Goal: Information Seeking & Learning: Learn about a topic

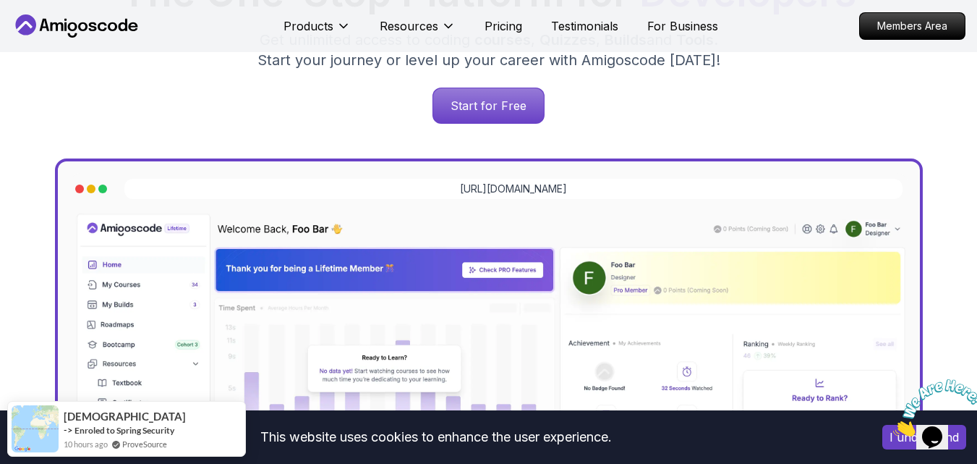
click at [906, 443] on button "I understand" at bounding box center [924, 437] width 84 height 25
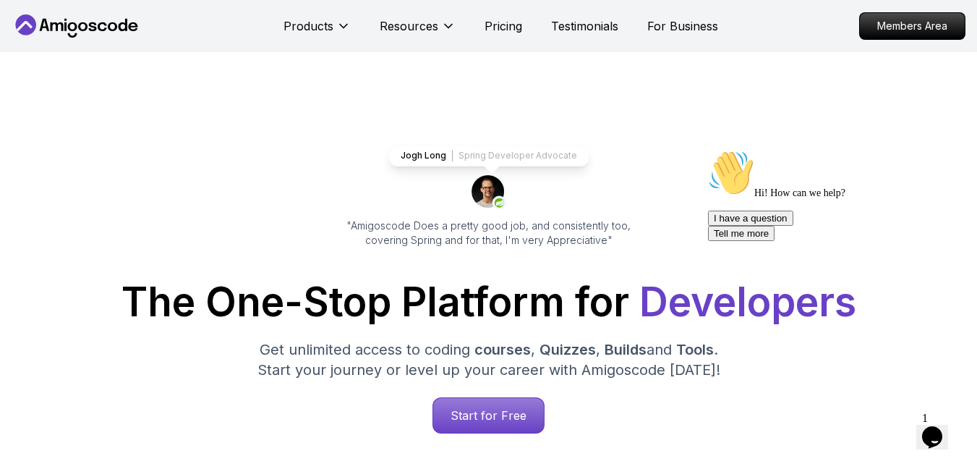
click at [120, 32] on icon at bounding box center [77, 25] width 130 height 23
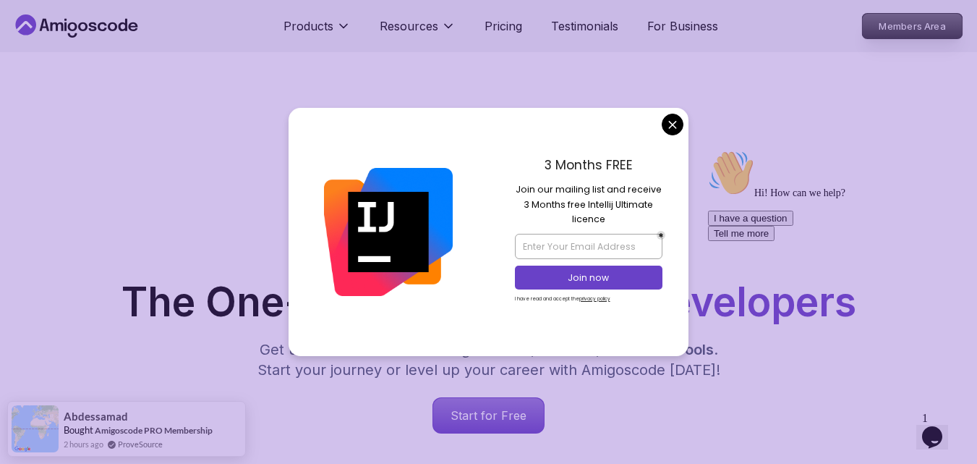
click at [919, 29] on p "Members Area" at bounding box center [913, 26] width 100 height 25
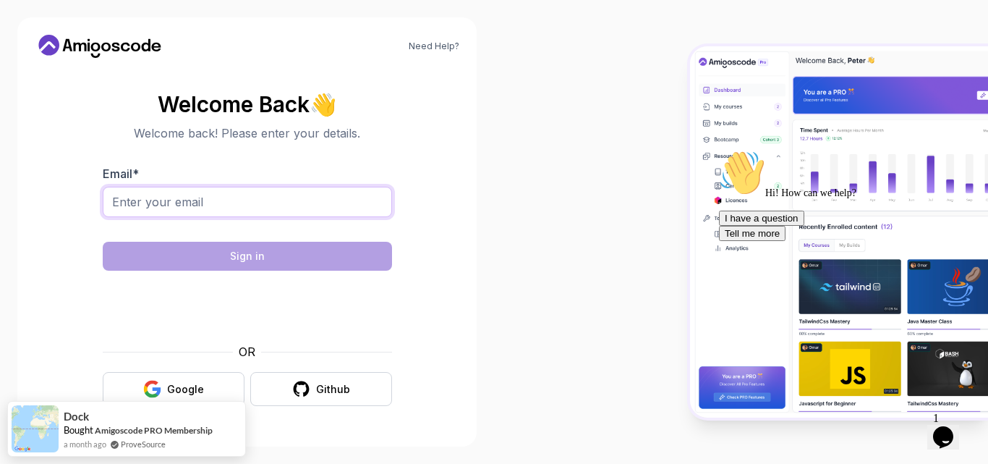
click at [192, 205] on input "Email *" at bounding box center [247, 202] width 289 height 30
type input "[EMAIL_ADDRESS][DOMAIN_NAME]"
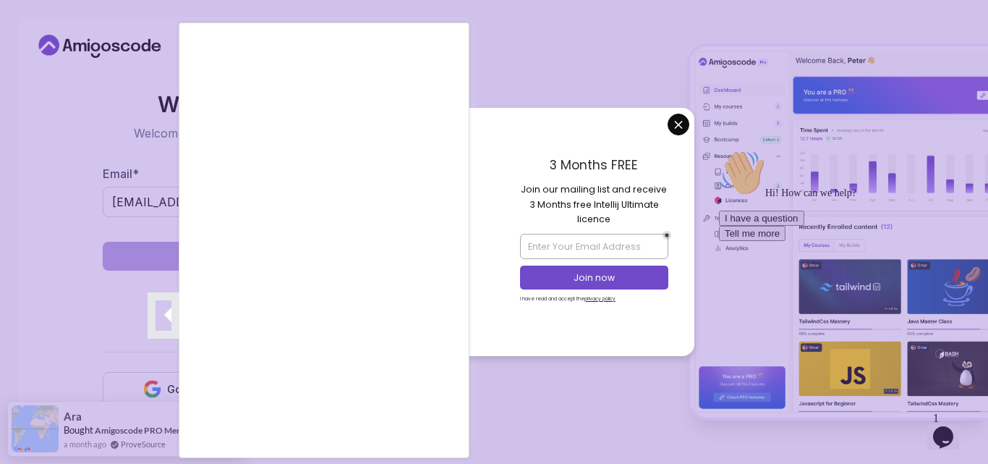
click at [681, 127] on div at bounding box center [494, 232] width 988 height 464
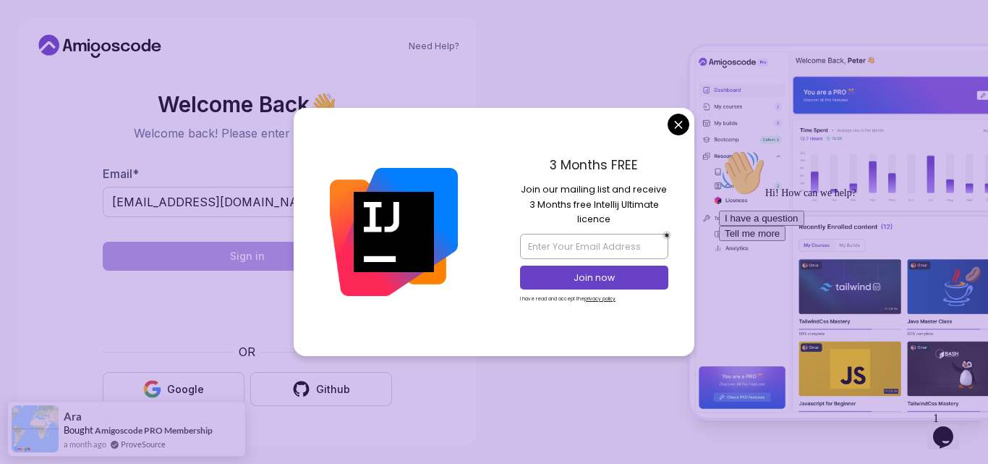
click at [679, 124] on body "Need Help? Welcome Back 👋 Welcome back! Please enter your details. Email * [EMA…" at bounding box center [494, 232] width 988 height 464
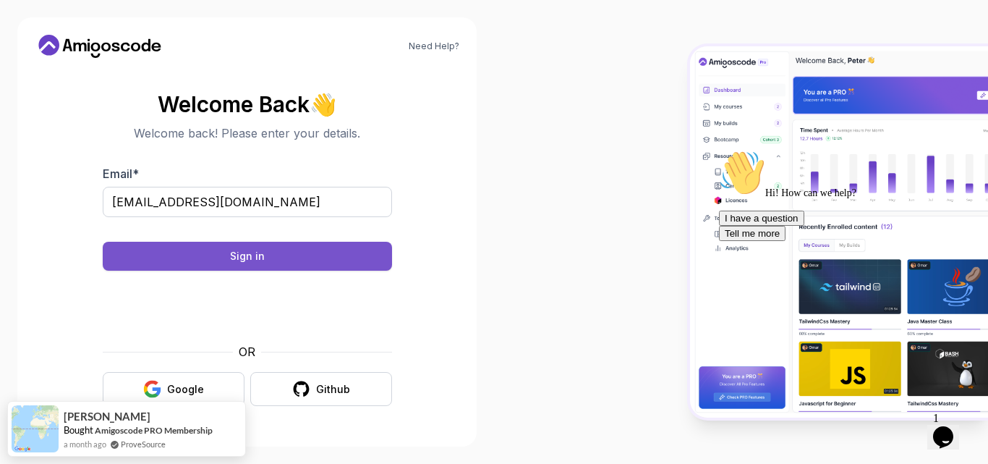
click at [330, 258] on button "Sign in" at bounding box center [247, 256] width 289 height 29
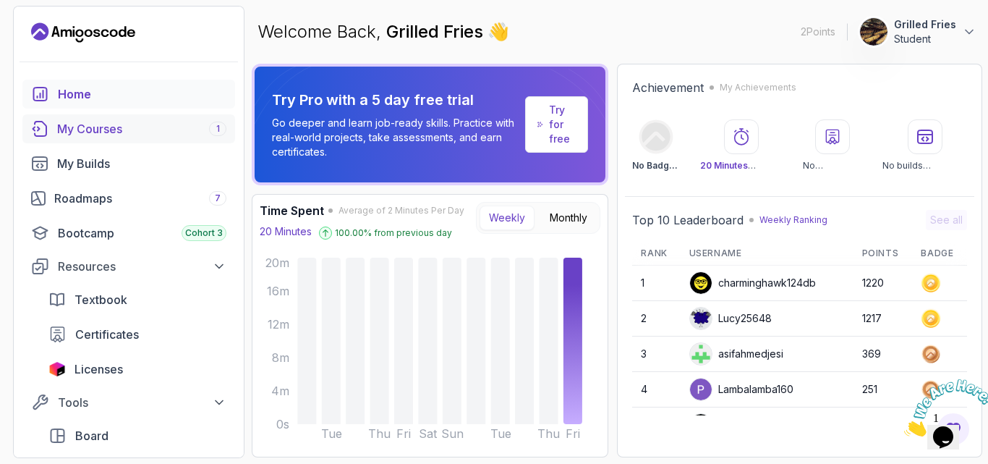
click at [171, 131] on div "My Courses 1" at bounding box center [141, 128] width 169 height 17
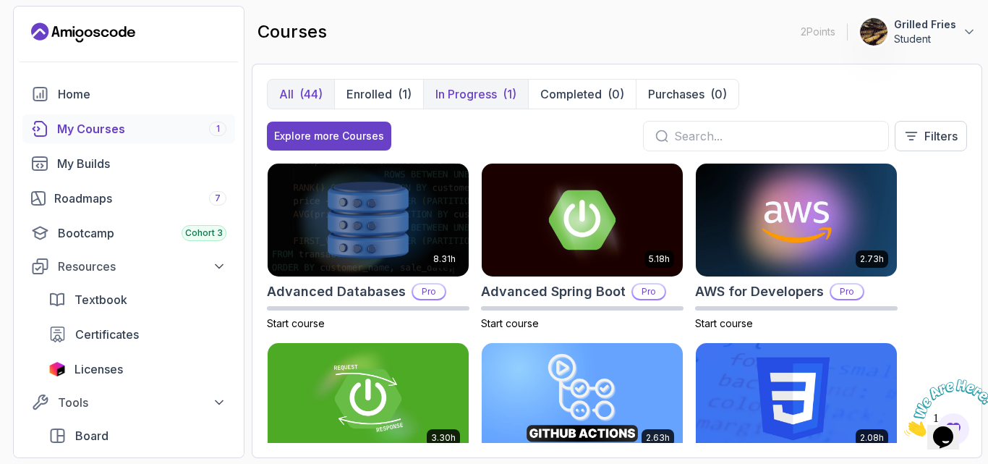
click at [469, 95] on p "In Progress" at bounding box center [465, 93] width 61 height 17
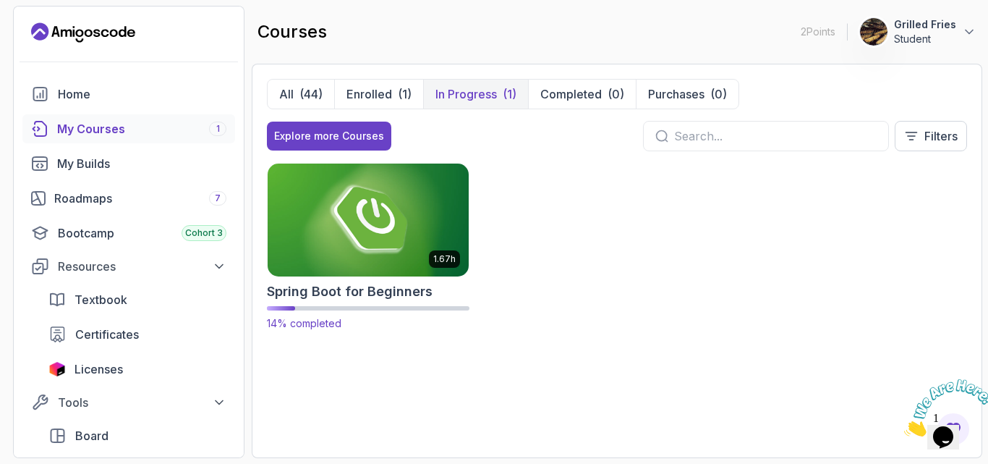
click at [406, 197] on img at bounding box center [368, 220] width 211 height 118
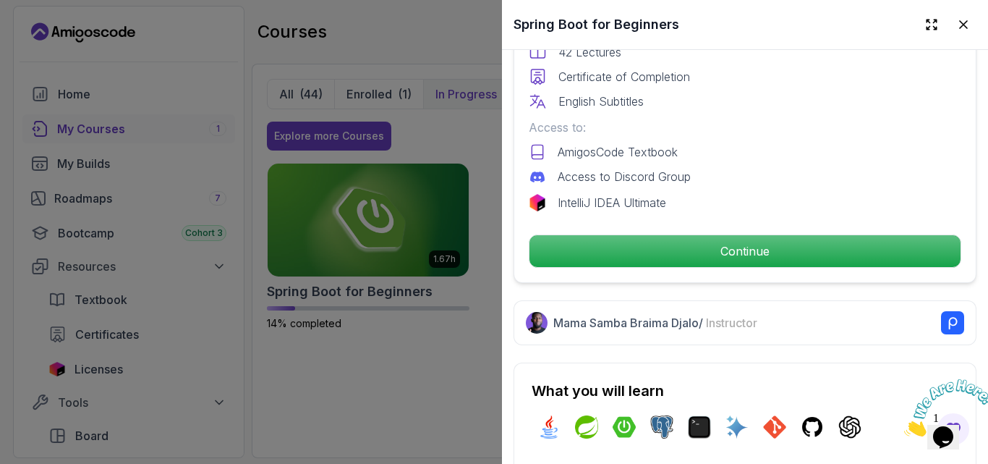
scroll to position [490, 0]
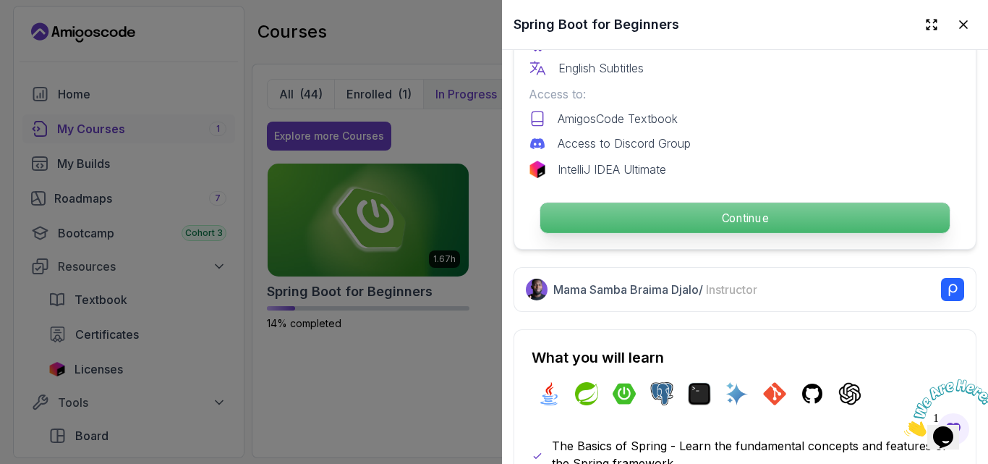
click at [751, 208] on p "Continue" at bounding box center [744, 218] width 409 height 30
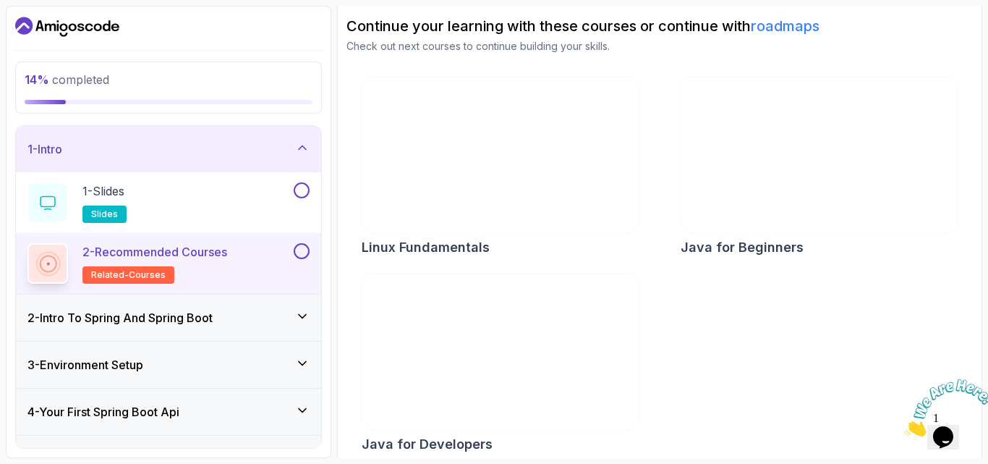
scroll to position [156, 0]
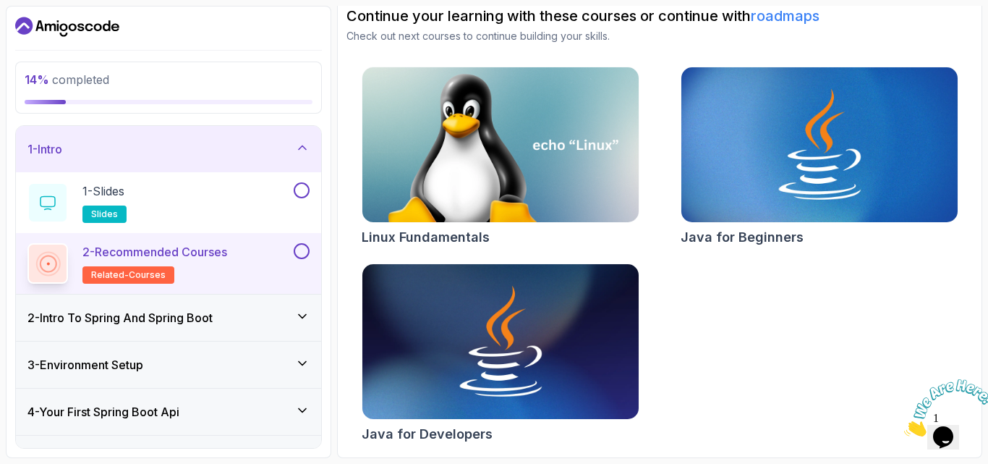
click at [176, 404] on h3 "4 - Your First Spring Boot Api" at bounding box center [103, 411] width 152 height 17
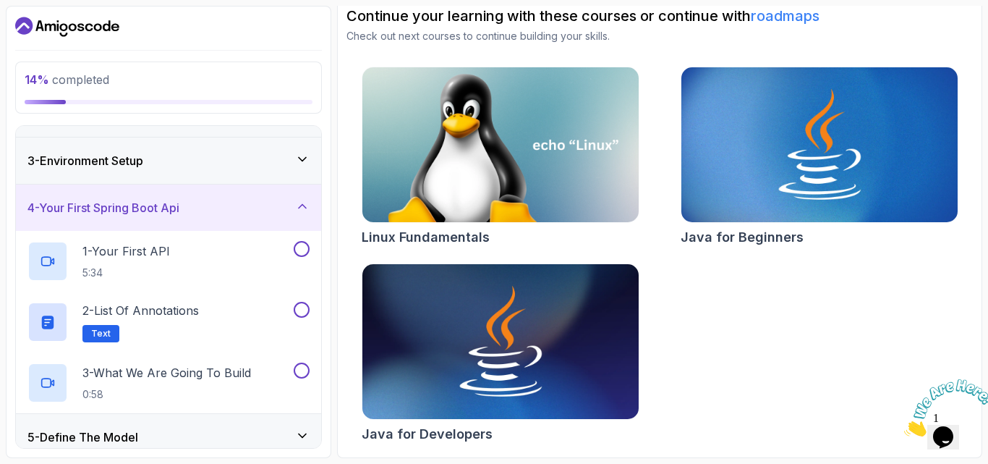
scroll to position [140, 0]
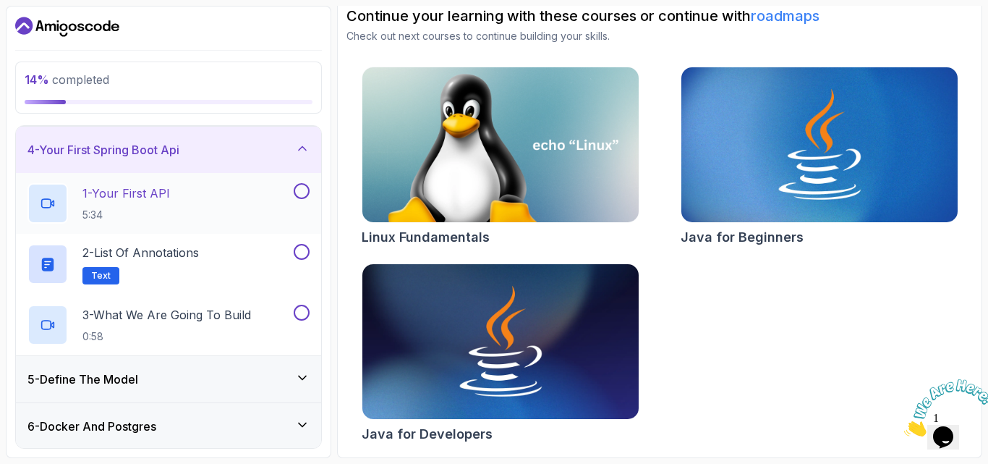
click at [271, 205] on div "1 - Your First API 5:34" at bounding box center [158, 203] width 263 height 41
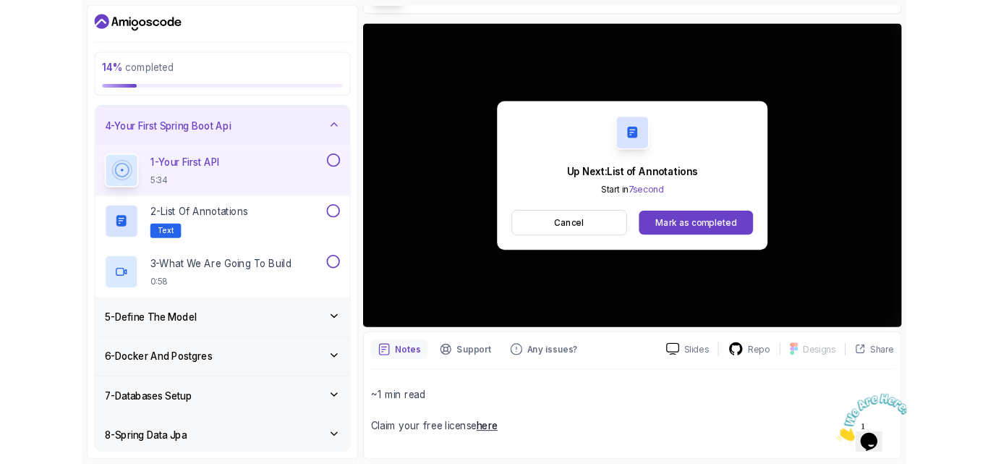
scroll to position [135, 0]
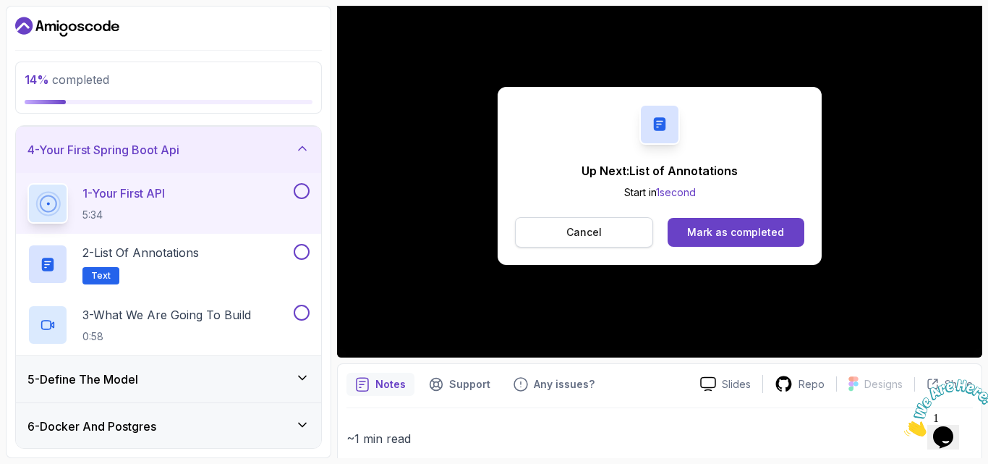
click at [614, 236] on button "Cancel" at bounding box center [584, 232] width 138 height 30
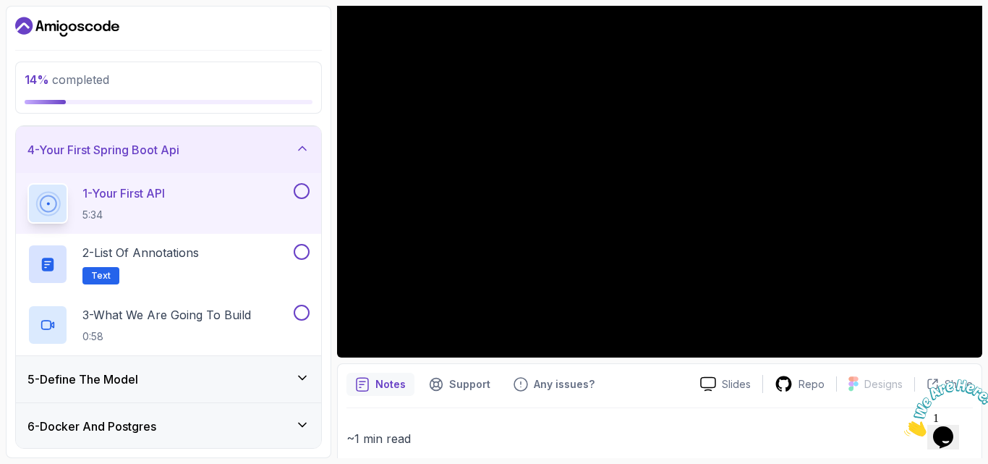
click at [389, 388] on p "Notes" at bounding box center [390, 384] width 30 height 14
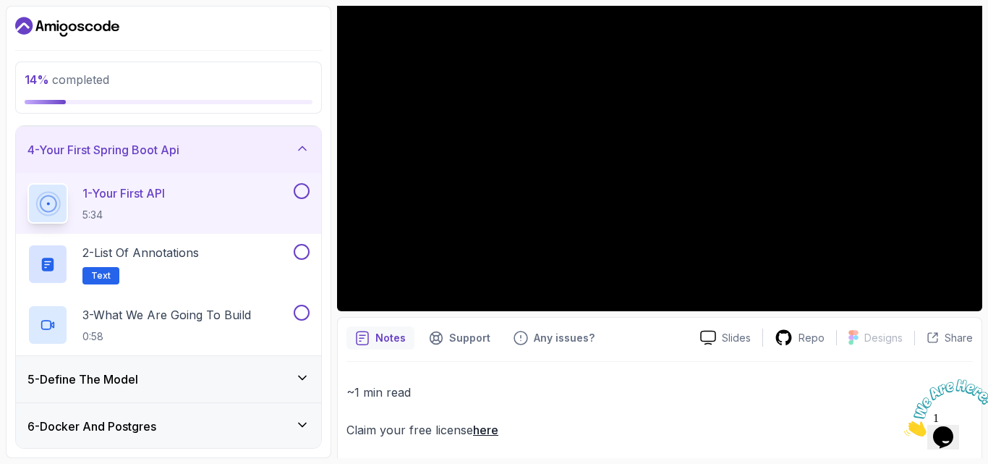
scroll to position [192, 0]
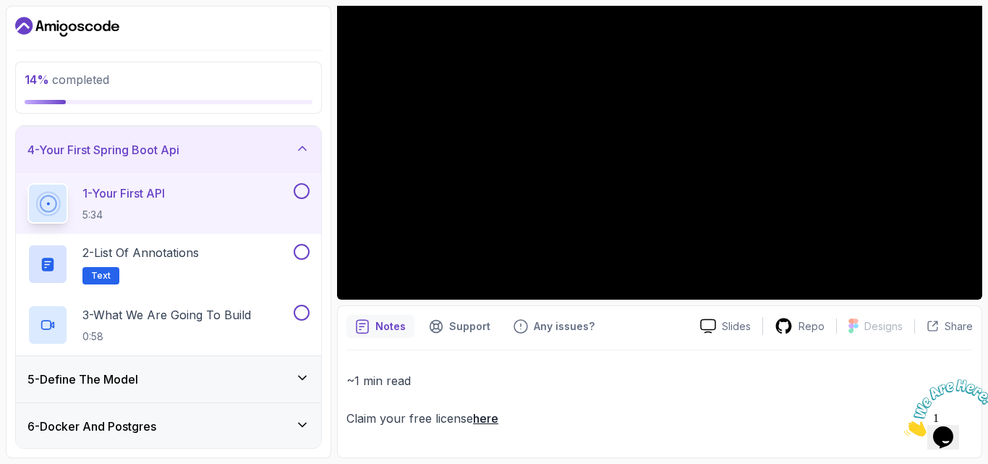
click at [378, 327] on p "Notes" at bounding box center [390, 326] width 30 height 14
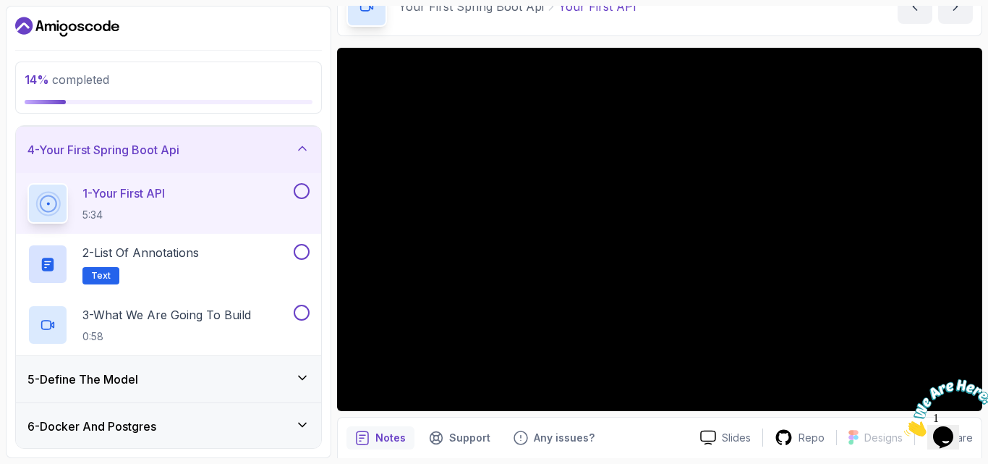
scroll to position [137, 0]
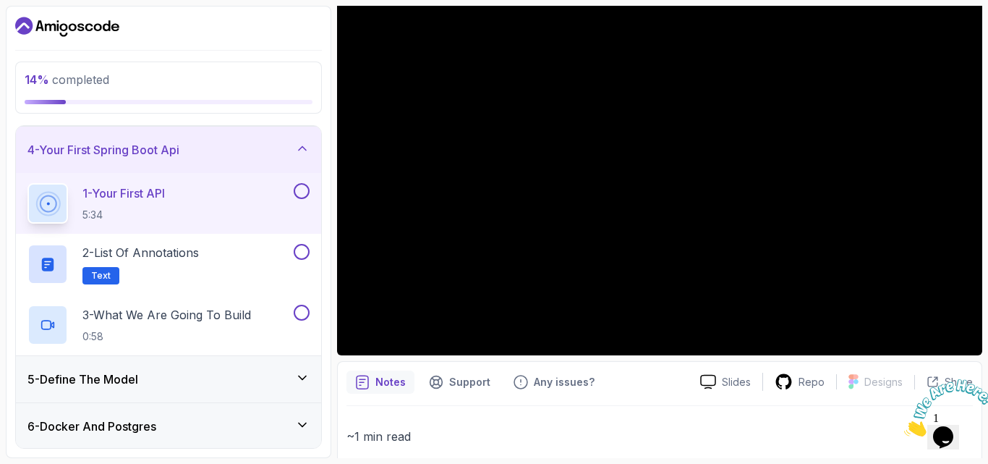
click at [302, 190] on button at bounding box center [302, 191] width 16 height 16
click at [239, 267] on div "2 - List of Annotations Text" at bounding box center [158, 264] width 263 height 41
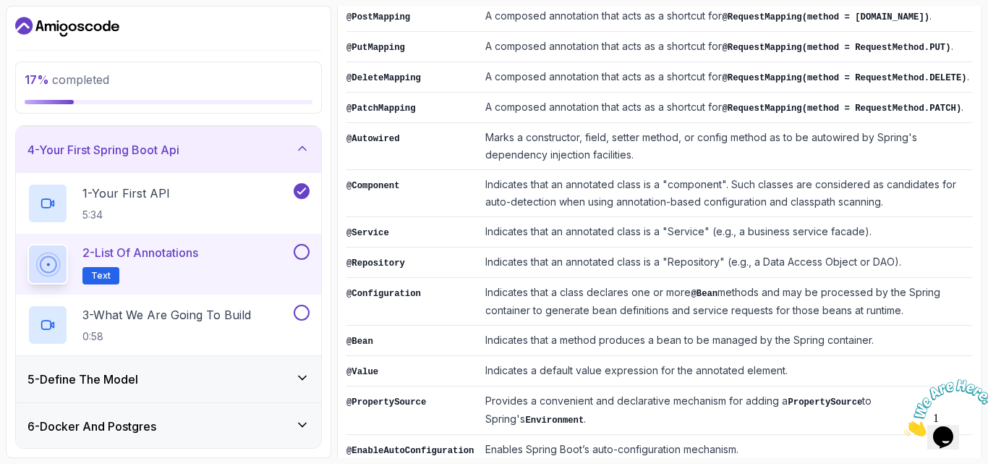
scroll to position [441, 0]
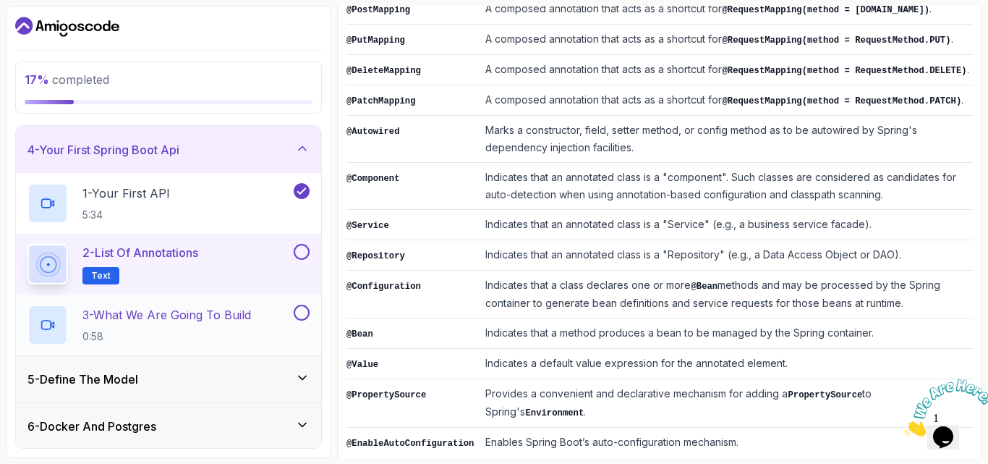
click at [224, 318] on p "3 - What We Are Going To Build" at bounding box center [166, 314] width 169 height 17
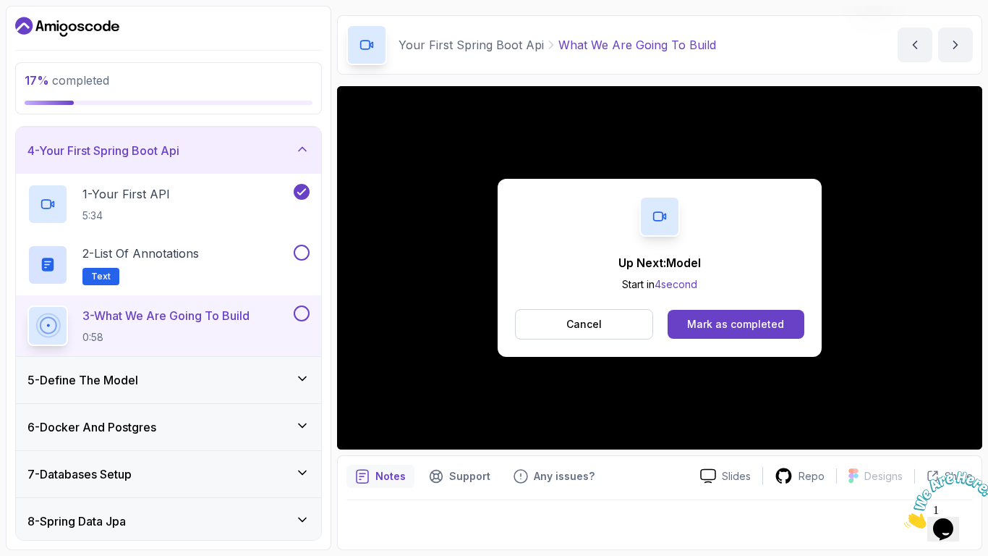
scroll to position [135, 0]
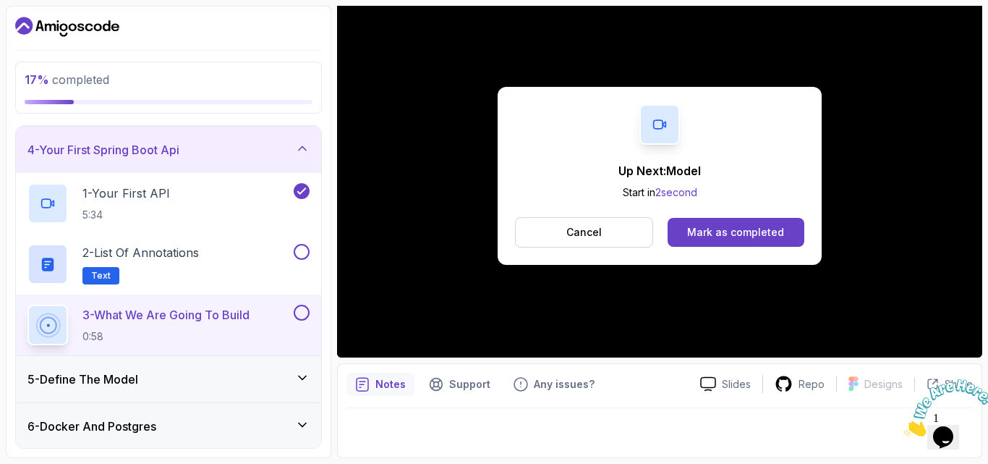
click at [287, 375] on div "5 - Define The Model" at bounding box center [168, 378] width 282 height 17
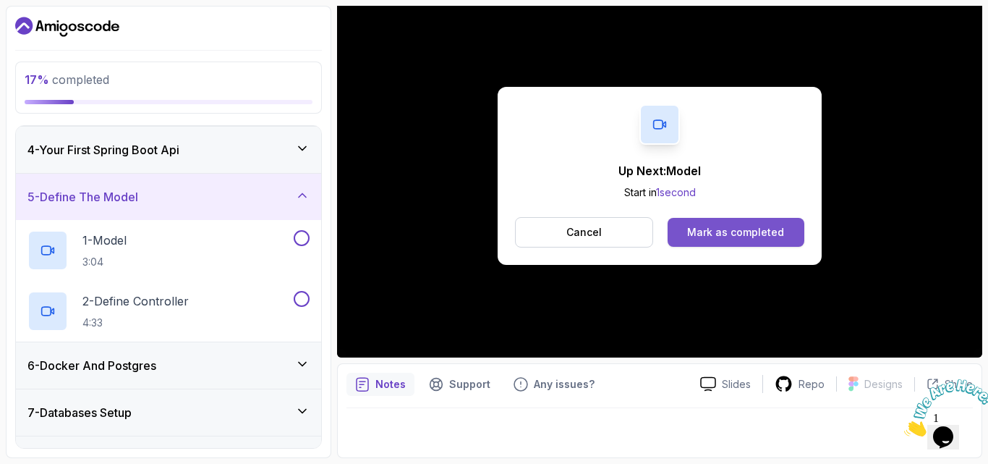
click at [730, 231] on div "Mark as completed" at bounding box center [735, 232] width 97 height 14
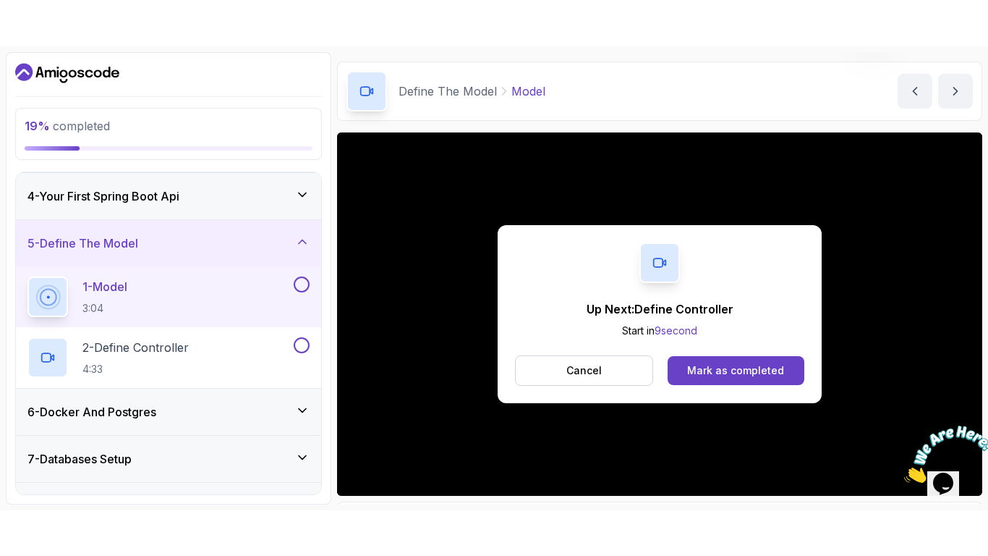
scroll to position [135, 0]
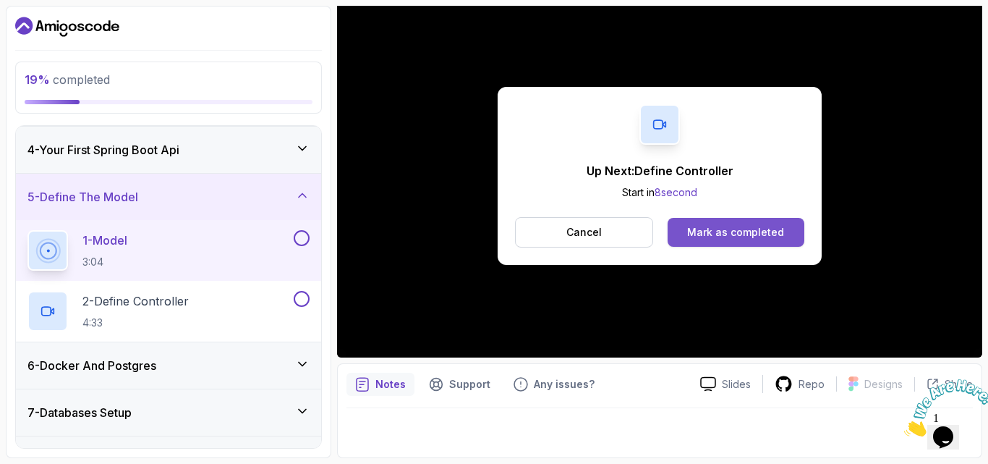
click at [703, 239] on div "Mark as completed" at bounding box center [735, 232] width 97 height 14
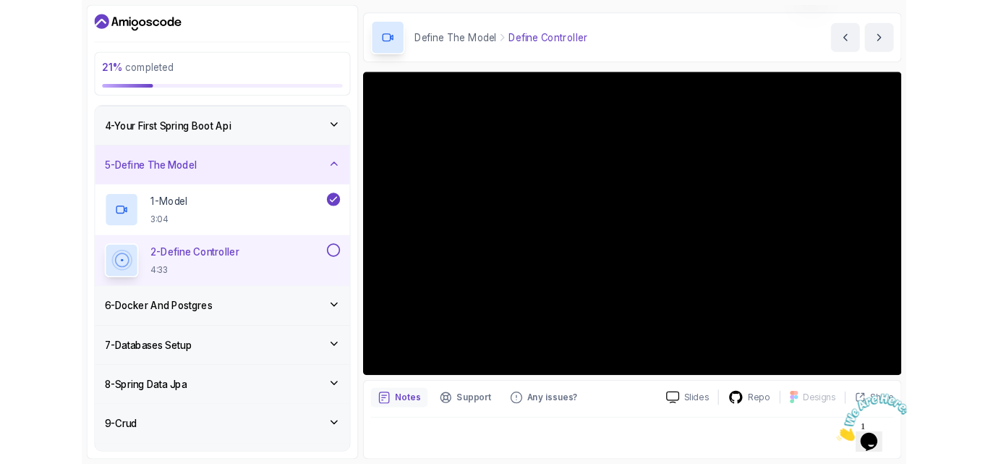
scroll to position [43, 0]
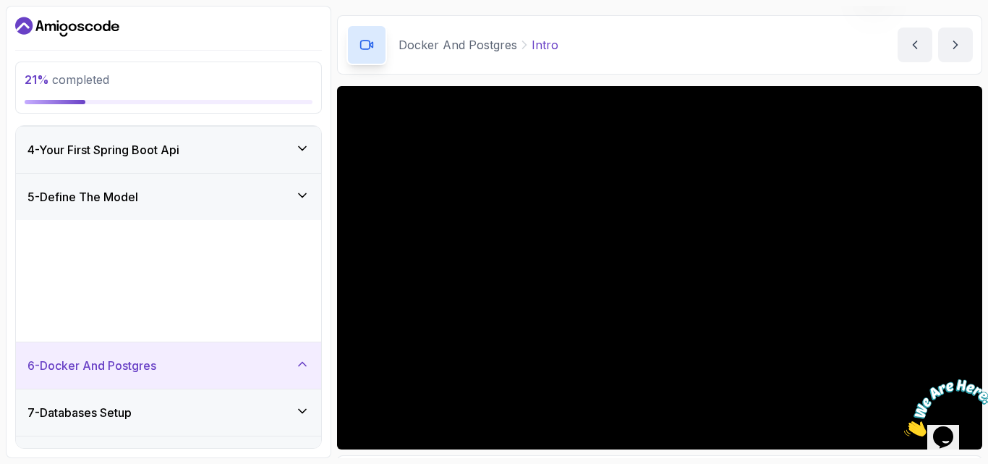
scroll to position [135, 0]
